Goal: Navigation & Orientation: Find specific page/section

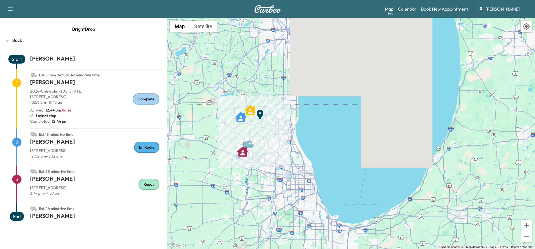
click at [404, 11] on link "Calendar" at bounding box center [407, 9] width 19 height 7
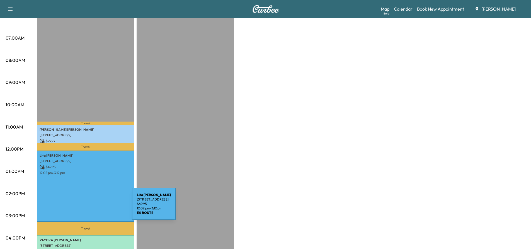
scroll to position [167, 0]
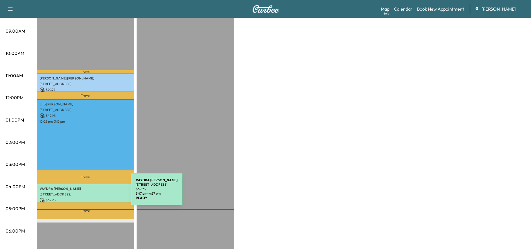
click at [89, 192] on p "[STREET_ADDRESS]" at bounding box center [86, 194] width 92 height 4
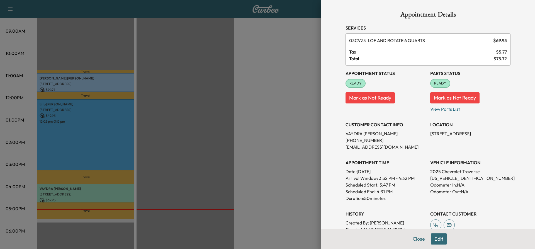
drag, startPoint x: 113, startPoint y: 184, endPoint x: 114, endPoint y: 182, distance: 3.0
click at [113, 184] on div at bounding box center [267, 124] width 535 height 249
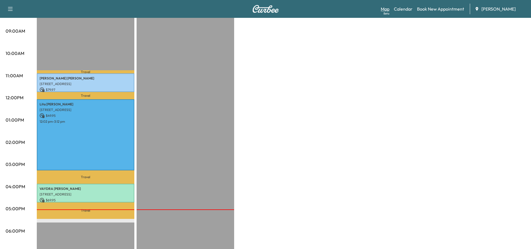
click at [386, 11] on link "Map Beta" at bounding box center [384, 9] width 9 height 7
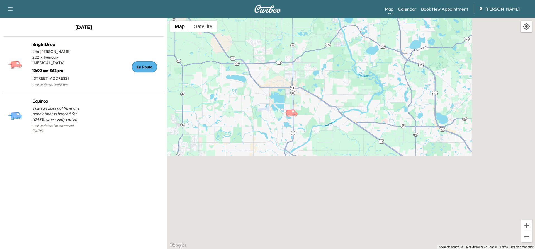
drag, startPoint x: 369, startPoint y: 154, endPoint x: 305, endPoint y: 53, distance: 119.5
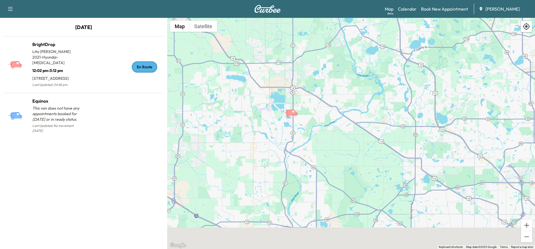
click at [305, 49] on div "To activate drag with keyboard, press Alt + Enter. Once in keyboard drag state,…" at bounding box center [351, 133] width 368 height 231
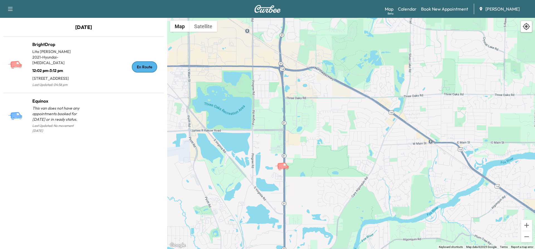
drag, startPoint x: 283, startPoint y: 105, endPoint x: 315, endPoint y: 131, distance: 41.0
click at [315, 131] on div "To activate drag with keyboard, press Alt + Enter. Once in keyboard drag state,…" at bounding box center [351, 133] width 368 height 231
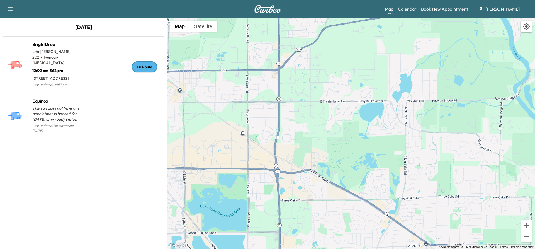
drag, startPoint x: 309, startPoint y: 119, endPoint x: 305, endPoint y: 226, distance: 106.4
click at [305, 226] on div "To activate drag with keyboard, press Alt + Enter. Once in keyboard drag state,…" at bounding box center [351, 133] width 368 height 231
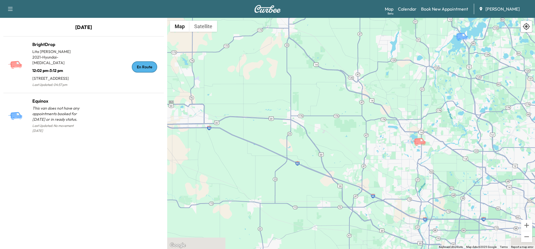
drag, startPoint x: 396, startPoint y: 182, endPoint x: 321, endPoint y: 186, distance: 75.9
click at [321, 186] on div "To activate drag with keyboard, press Alt + Enter. Once in keyboard drag state,…" at bounding box center [351, 133] width 368 height 231
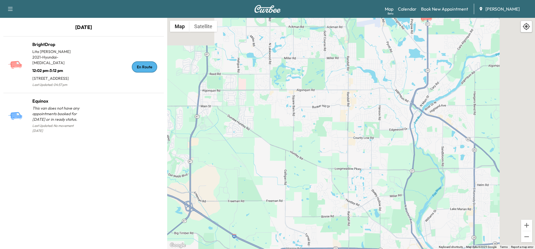
drag, startPoint x: 416, startPoint y: 157, endPoint x: 287, endPoint y: 204, distance: 137.3
click at [287, 204] on div "To activate drag with keyboard, press Alt + Enter. Once in keyboard drag state,…" at bounding box center [351, 133] width 368 height 231
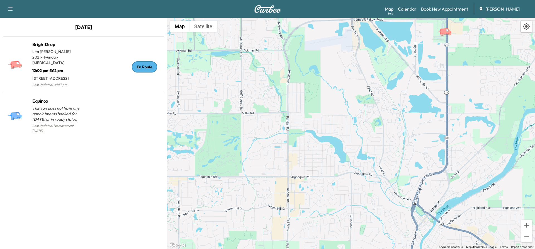
drag, startPoint x: 377, startPoint y: 158, endPoint x: 380, endPoint y: 206, distance: 47.5
click at [377, 248] on html "Support Log Out Map Beta Calendar Book New Appointment Ray Chevrolet [DATE] Bri…" at bounding box center [267, 124] width 535 height 249
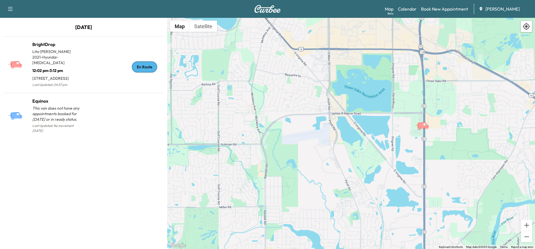
drag, startPoint x: 408, startPoint y: 122, endPoint x: 397, endPoint y: 171, distance: 50.5
click at [397, 171] on div "To activate drag with keyboard, press Alt + Enter. Once in keyboard drag state,…" at bounding box center [351, 133] width 368 height 231
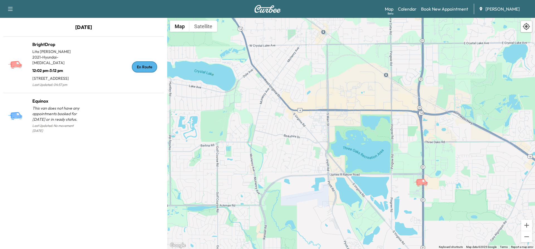
drag, startPoint x: 379, startPoint y: 87, endPoint x: 375, endPoint y: 124, distance: 36.7
click at [375, 124] on div "To activate drag with keyboard, press Alt + Enter. Once in keyboard drag state,…" at bounding box center [351, 133] width 368 height 231
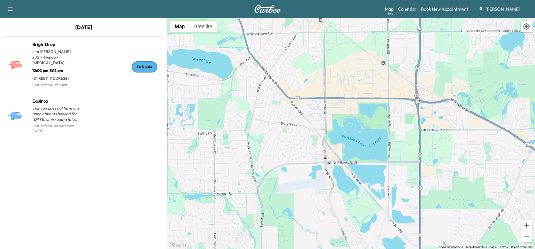
click at [10, 9] on icon "button" at bounding box center [10, 9] width 7 height 7
click at [135, 33] on p "[DATE]" at bounding box center [83, 28] width 167 height 11
click at [411, 8] on link "Calendar" at bounding box center [407, 9] width 19 height 7
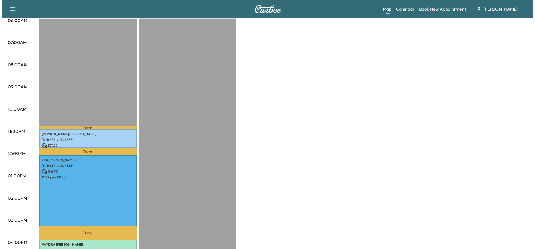
scroll to position [167, 0]
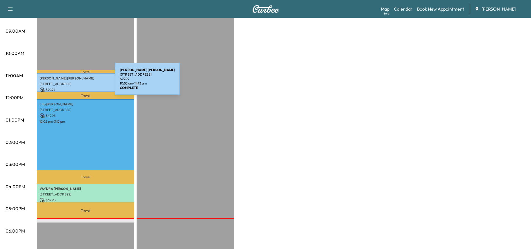
click at [73, 82] on p "[STREET_ADDRESS]" at bounding box center [86, 84] width 92 height 4
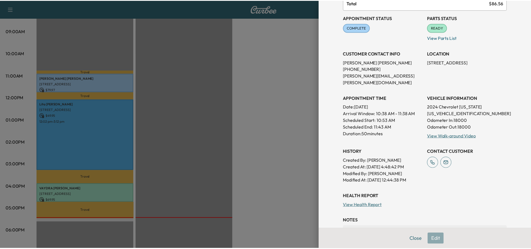
scroll to position [0, 0]
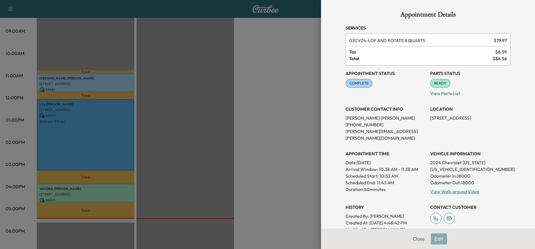
click at [75, 77] on div at bounding box center [267, 124] width 535 height 249
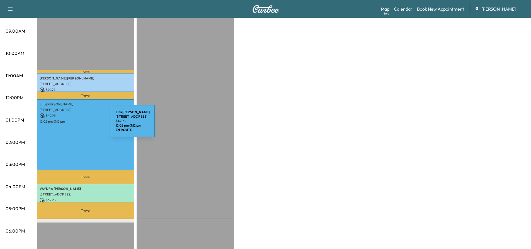
click at [69, 124] on div "[PERSON_NAME] [STREET_ADDRESS] $ 49.95 12:02 pm - 3:12 pm" at bounding box center [85, 134] width 97 height 71
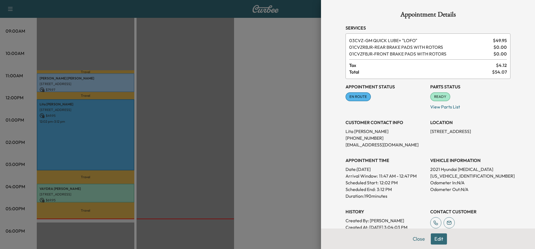
click at [78, 124] on div at bounding box center [267, 124] width 535 height 249
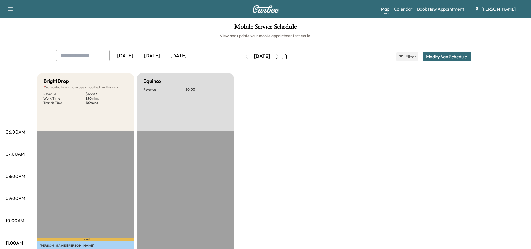
click at [282, 55] on button "button" at bounding box center [276, 56] width 9 height 9
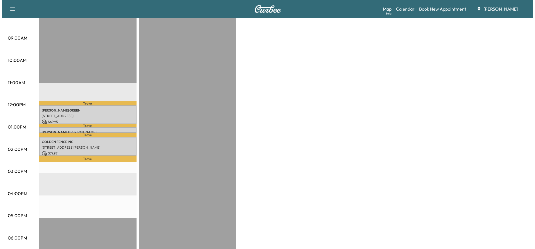
scroll to position [223, 0]
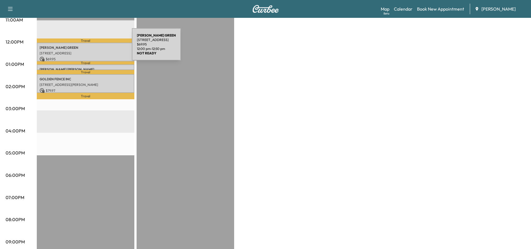
click at [90, 48] on p "[PERSON_NAME]" at bounding box center [86, 47] width 92 height 4
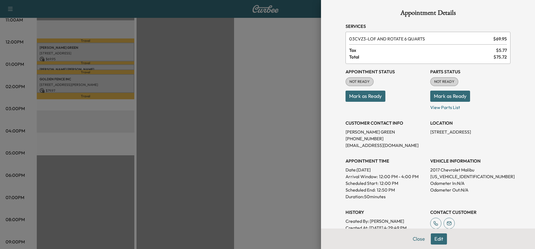
scroll to position [0, 0]
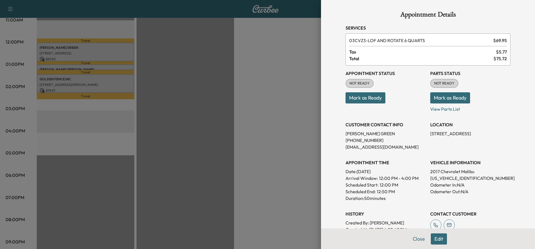
click at [74, 67] on div at bounding box center [267, 124] width 535 height 249
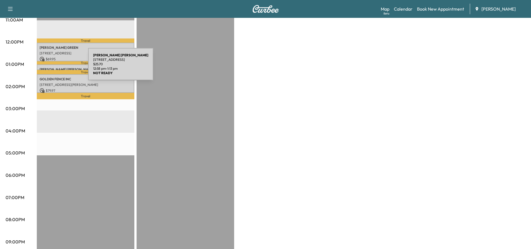
click at [46, 67] on p "[PERSON_NAME]" at bounding box center [86, 69] width 92 height 4
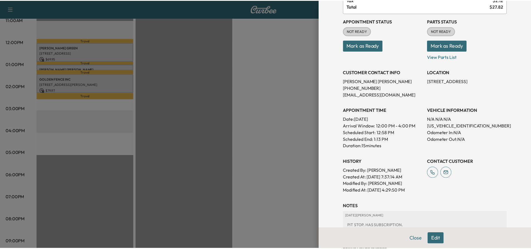
scroll to position [56, 0]
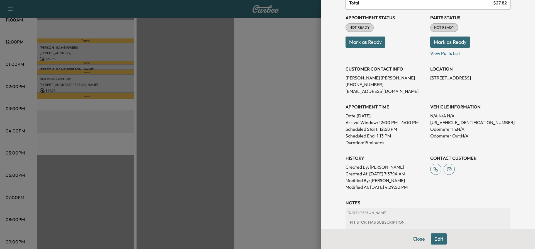
click at [87, 84] on div at bounding box center [267, 124] width 535 height 249
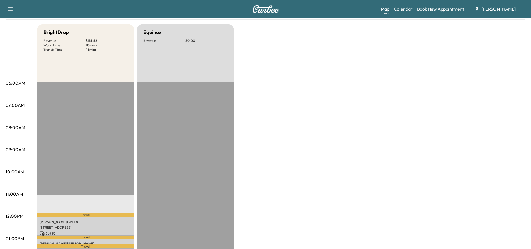
scroll to position [28, 0]
